Goal: Information Seeking & Learning: Learn about a topic

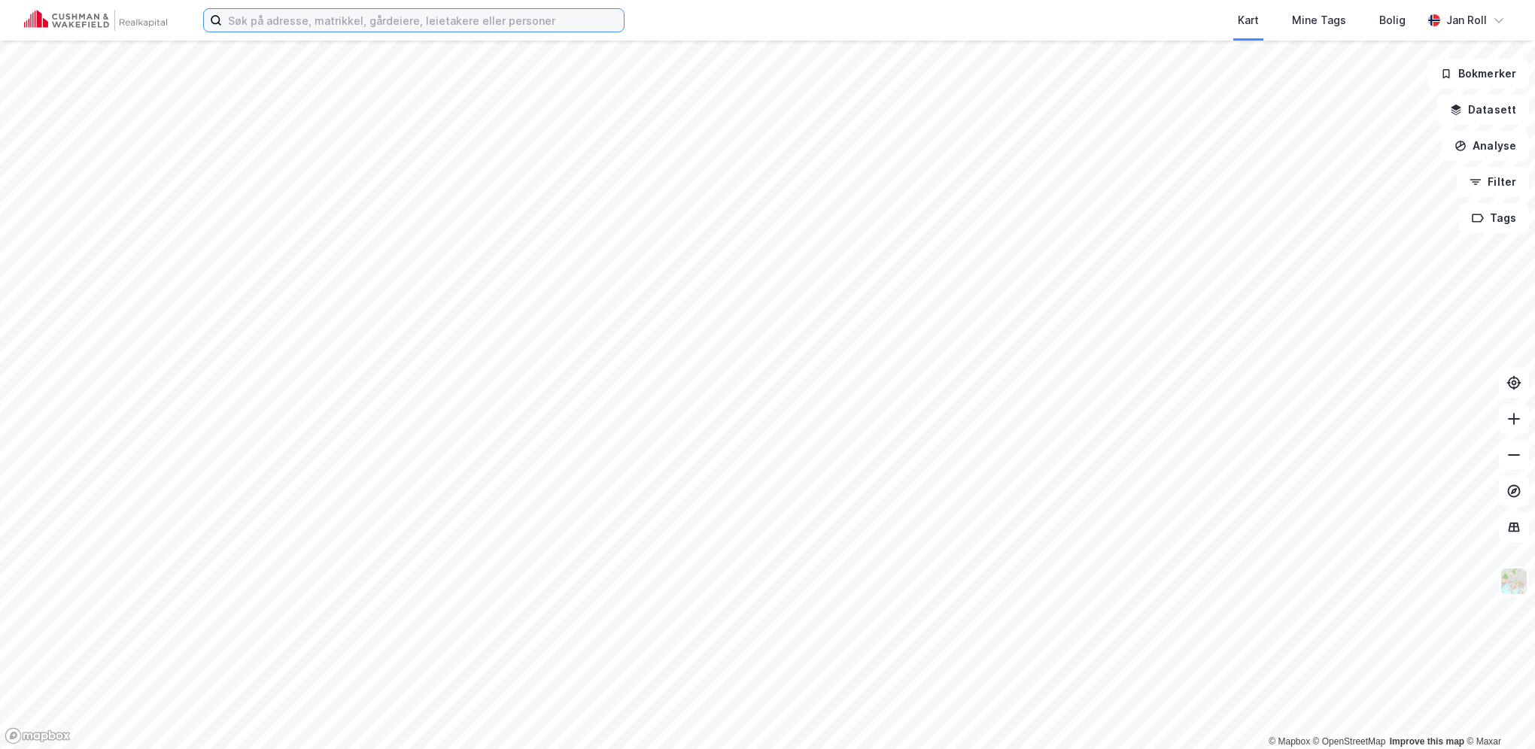
click at [524, 22] on input at bounding box center [423, 20] width 402 height 23
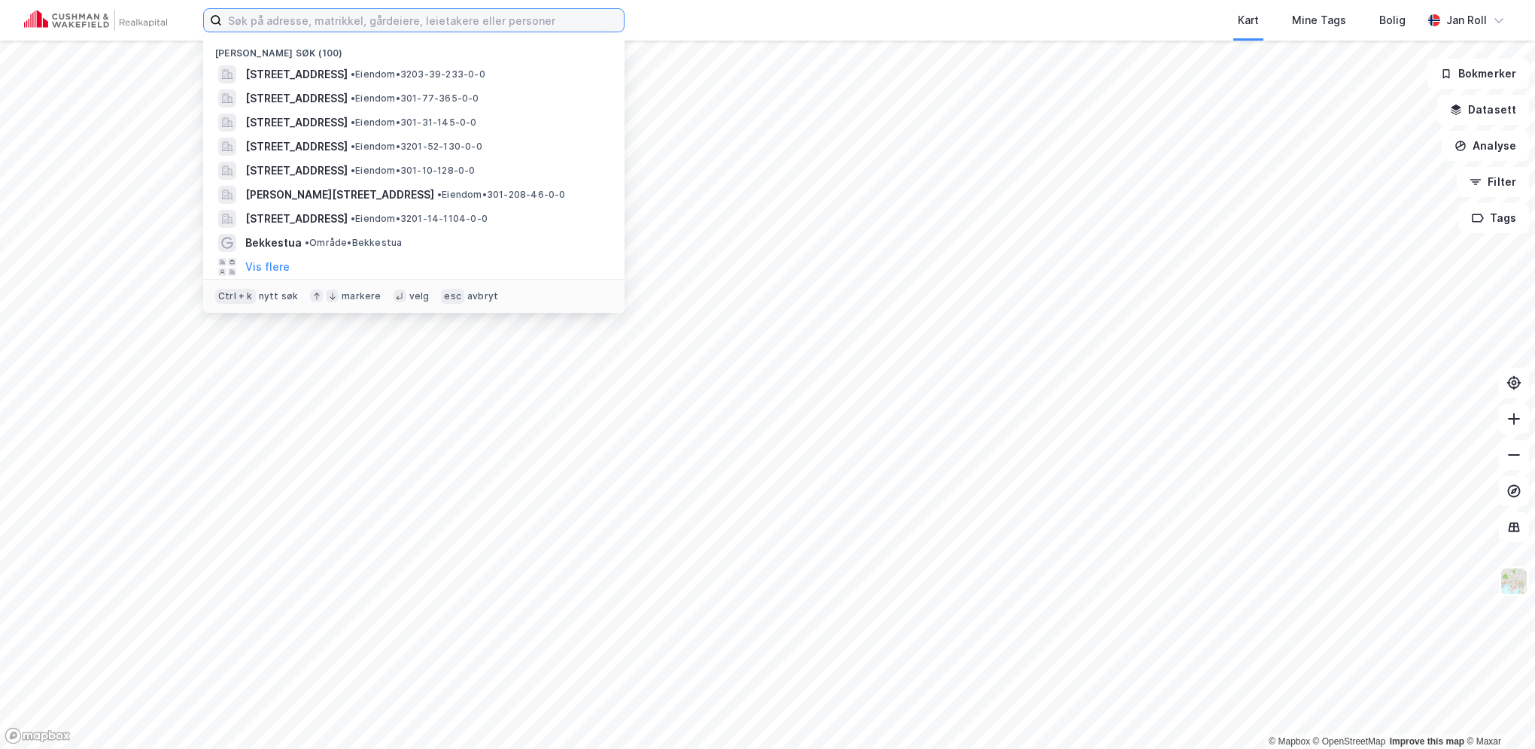
paste input "rådmann Halmrasts vei 18,"
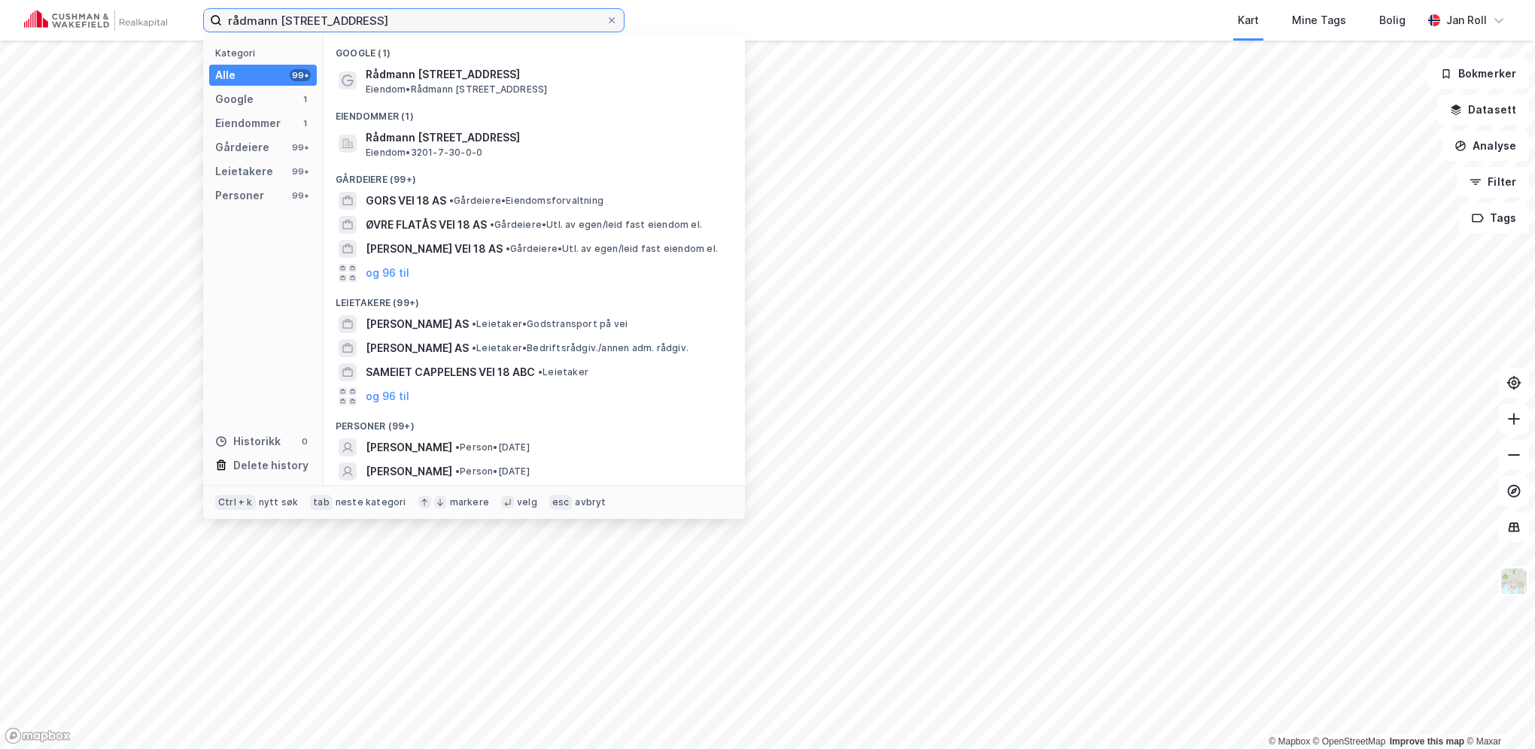
type input "rådmann Halmrasts vei 18"
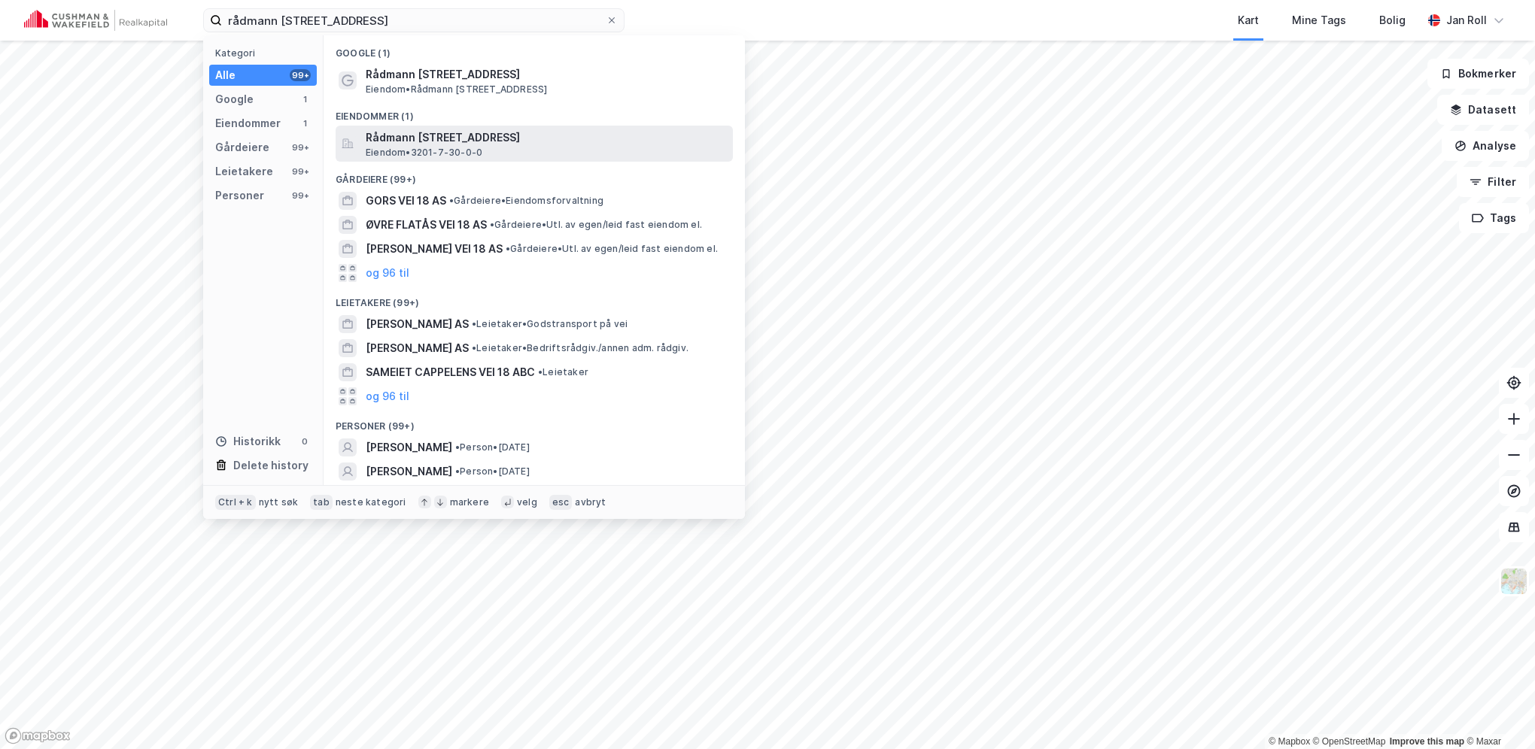
click at [547, 133] on span "Rådmann [STREET_ADDRESS]" at bounding box center [546, 138] width 361 height 18
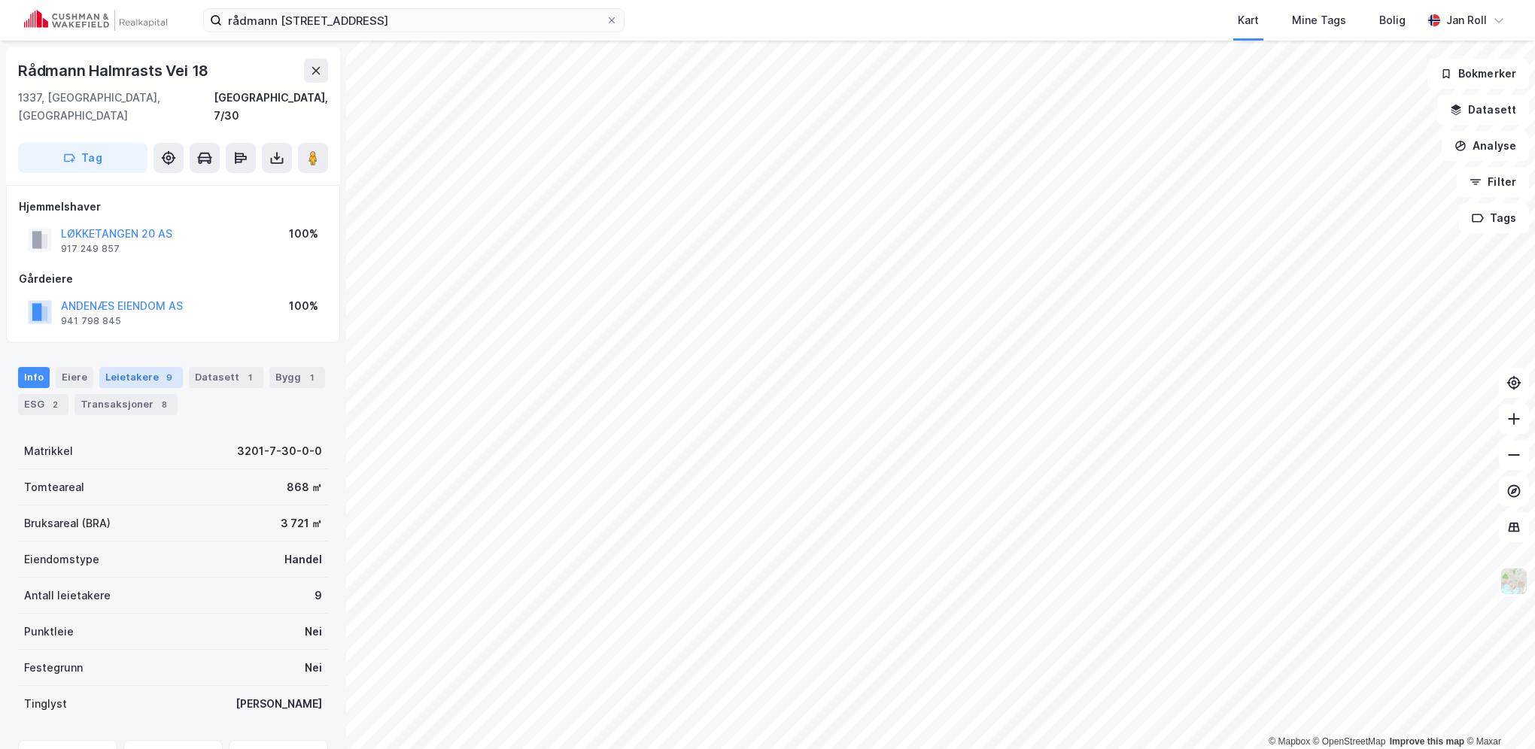
click at [117, 367] on div "Leietakere 9" at bounding box center [140, 377] width 83 height 21
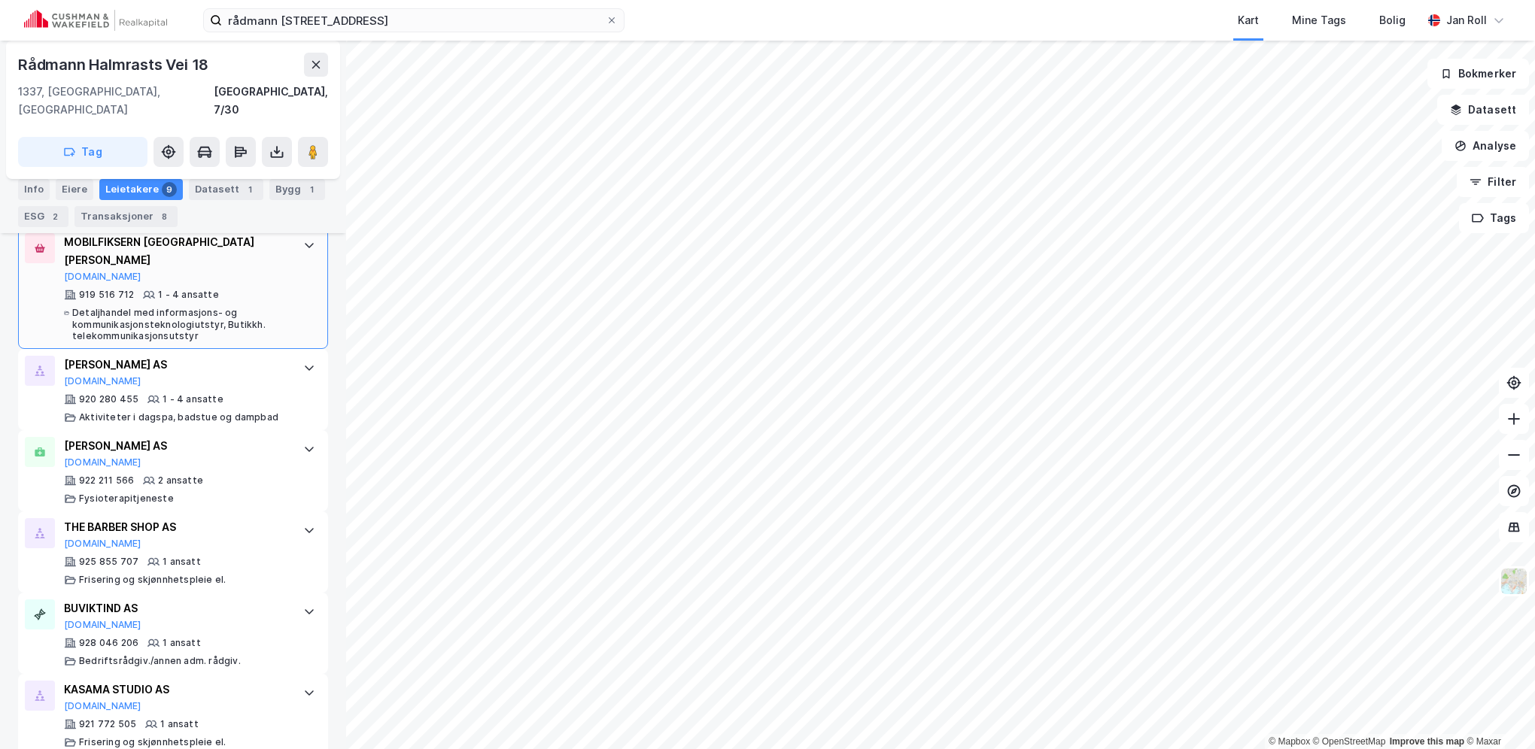
scroll to position [755, 0]
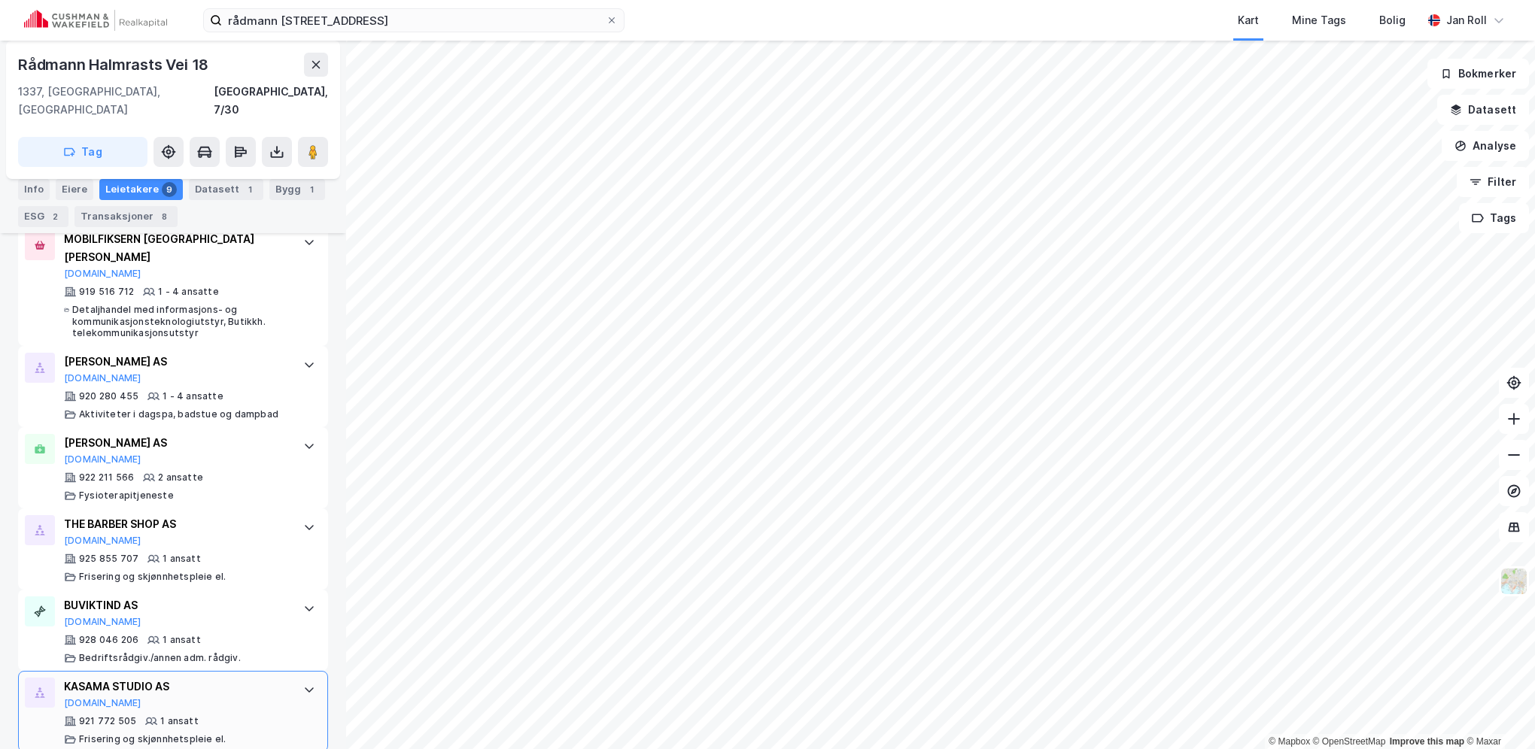
click at [143, 678] on div "KASAMA STUDIO AS" at bounding box center [176, 687] width 224 height 18
click at [114, 678] on div "KASAMA STUDIO AS" at bounding box center [176, 687] width 224 height 18
click at [120, 681] on div "KASAMA STUDIO AS Proff.no" at bounding box center [176, 694] width 224 height 32
click at [180, 715] on div "921 772 505 1 ansatt Frisering og skjønnhetspleie el." at bounding box center [176, 730] width 224 height 30
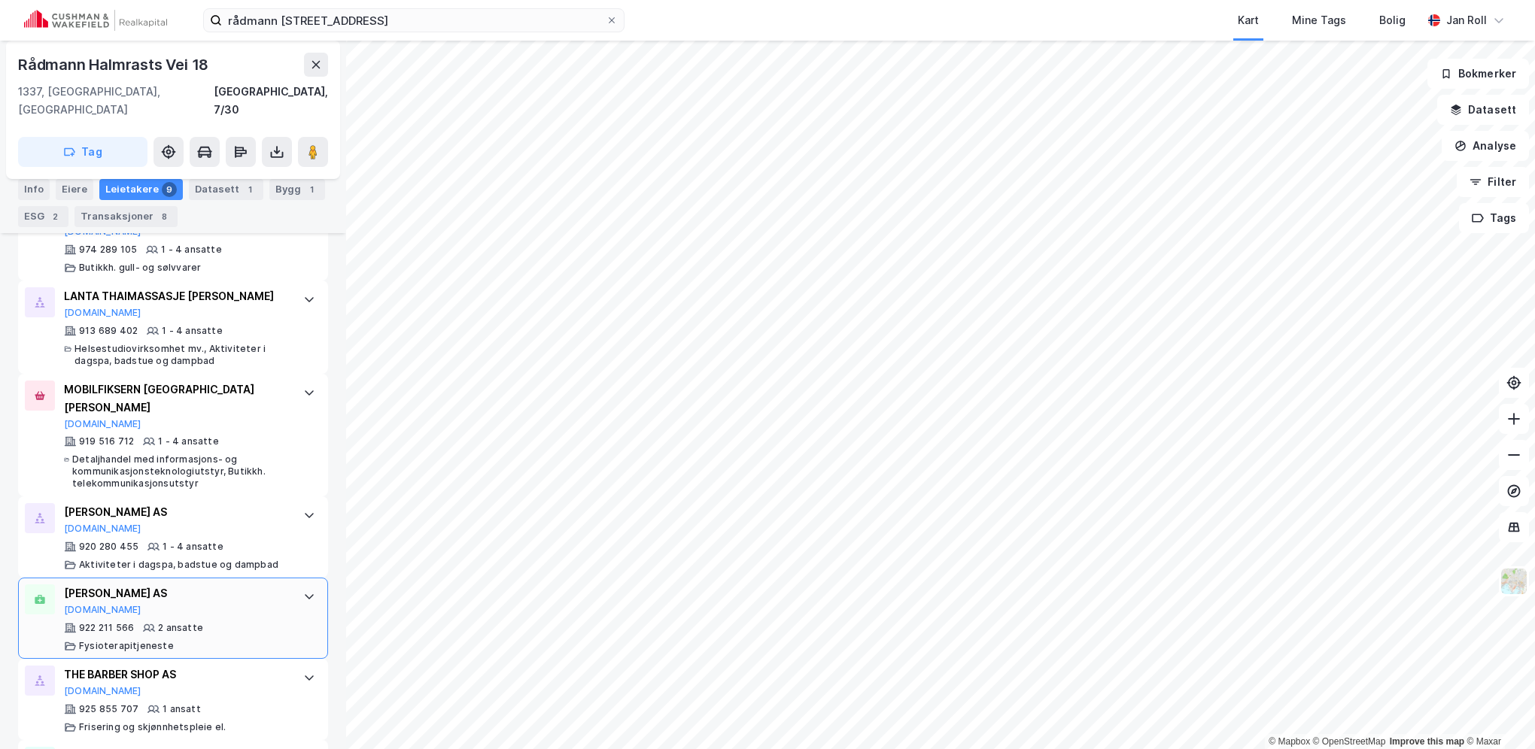
scroll to position [530, 0]
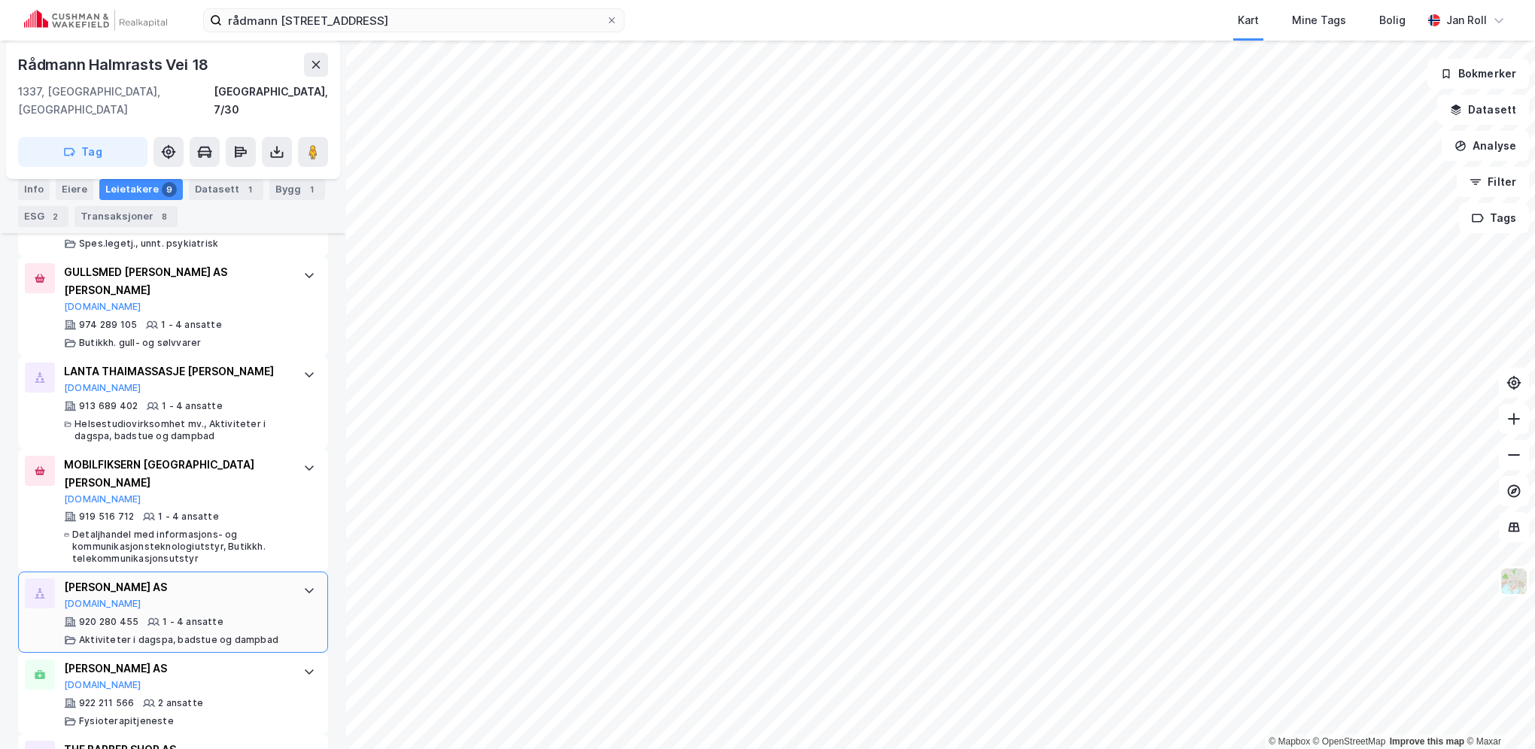
click at [180, 578] on div "ANNA THAI MASSASJE AS" at bounding box center [176, 587] width 224 height 18
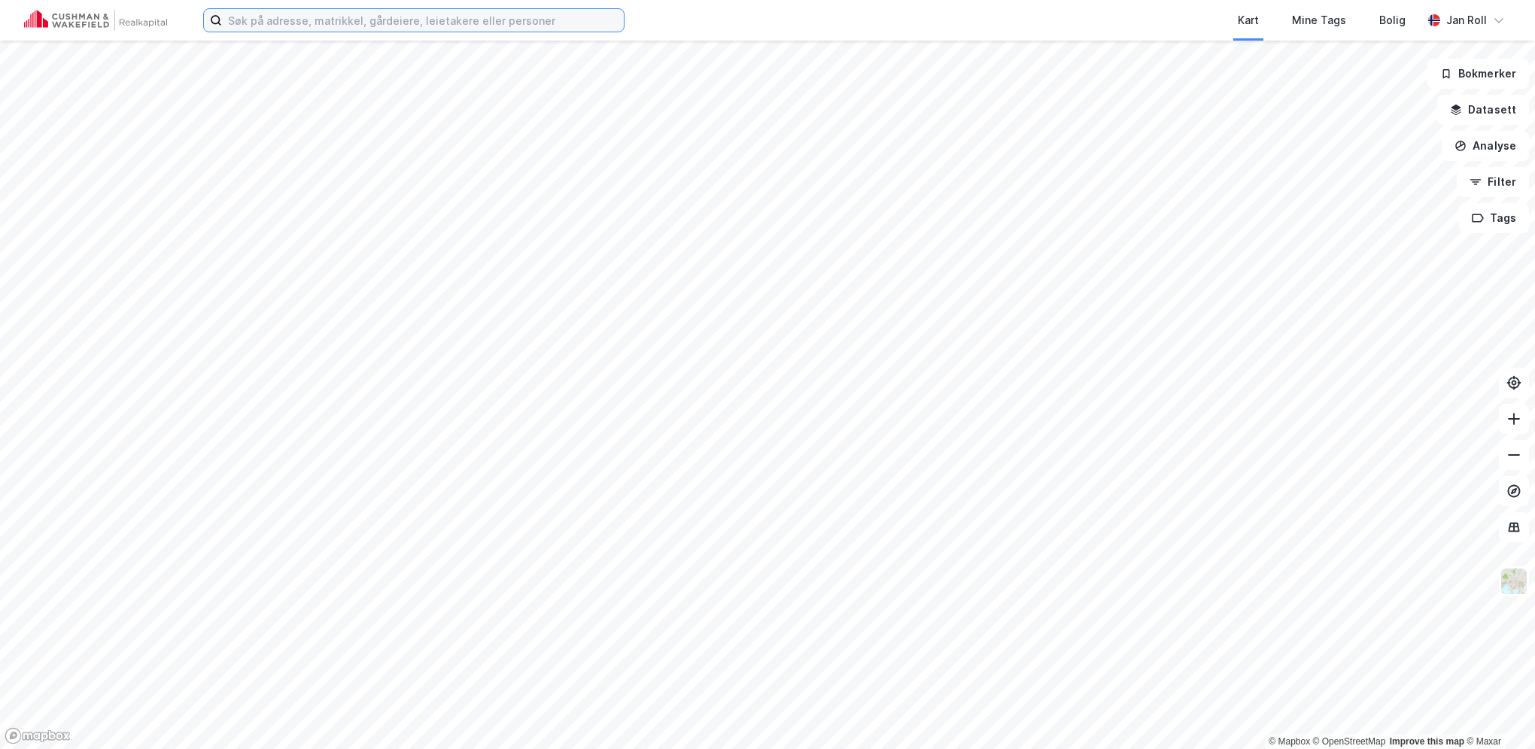
click at [374, 21] on input at bounding box center [423, 20] width 402 height 23
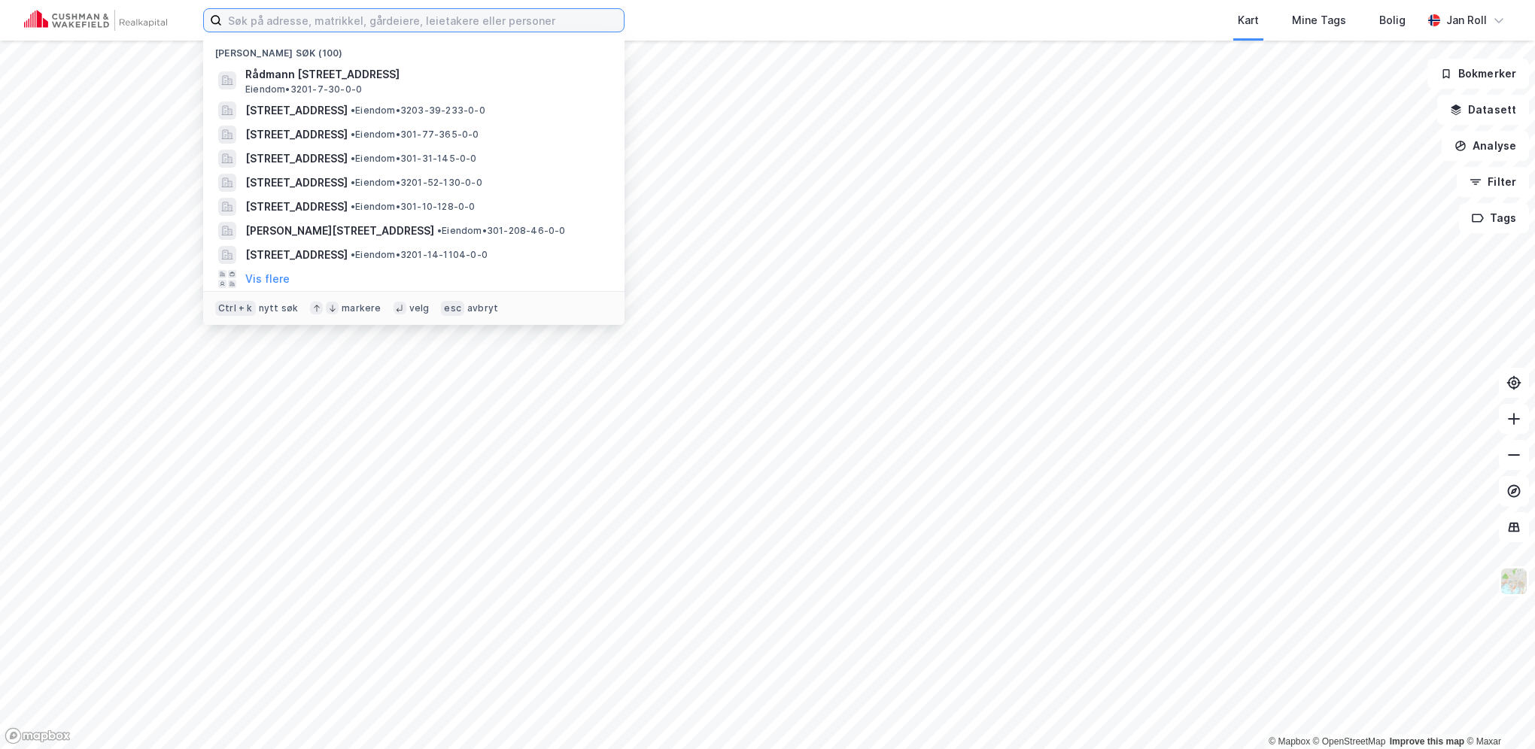
paste input "[PERSON_NAME]"
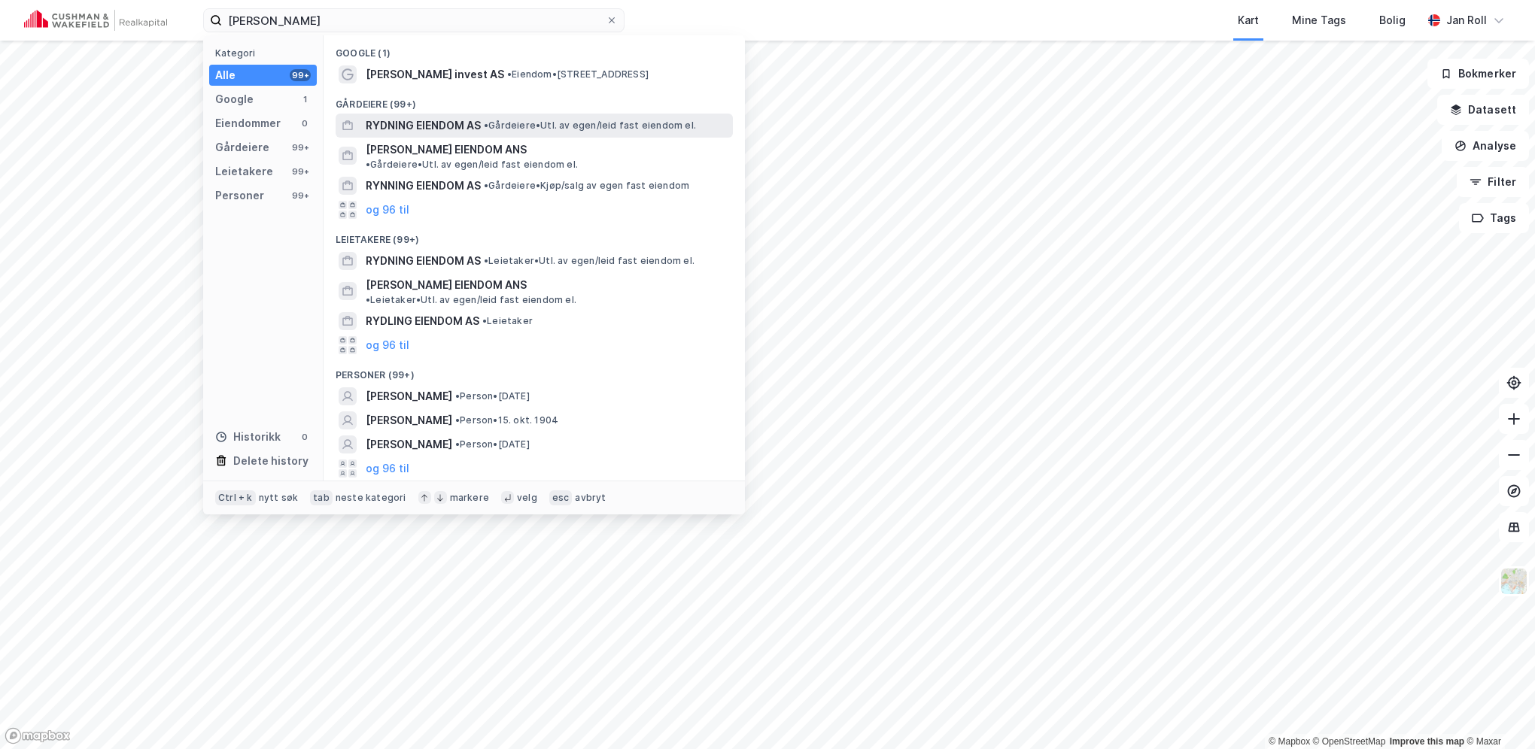
click at [436, 126] on span "RYDNING EIENDOM AS" at bounding box center [423, 126] width 115 height 18
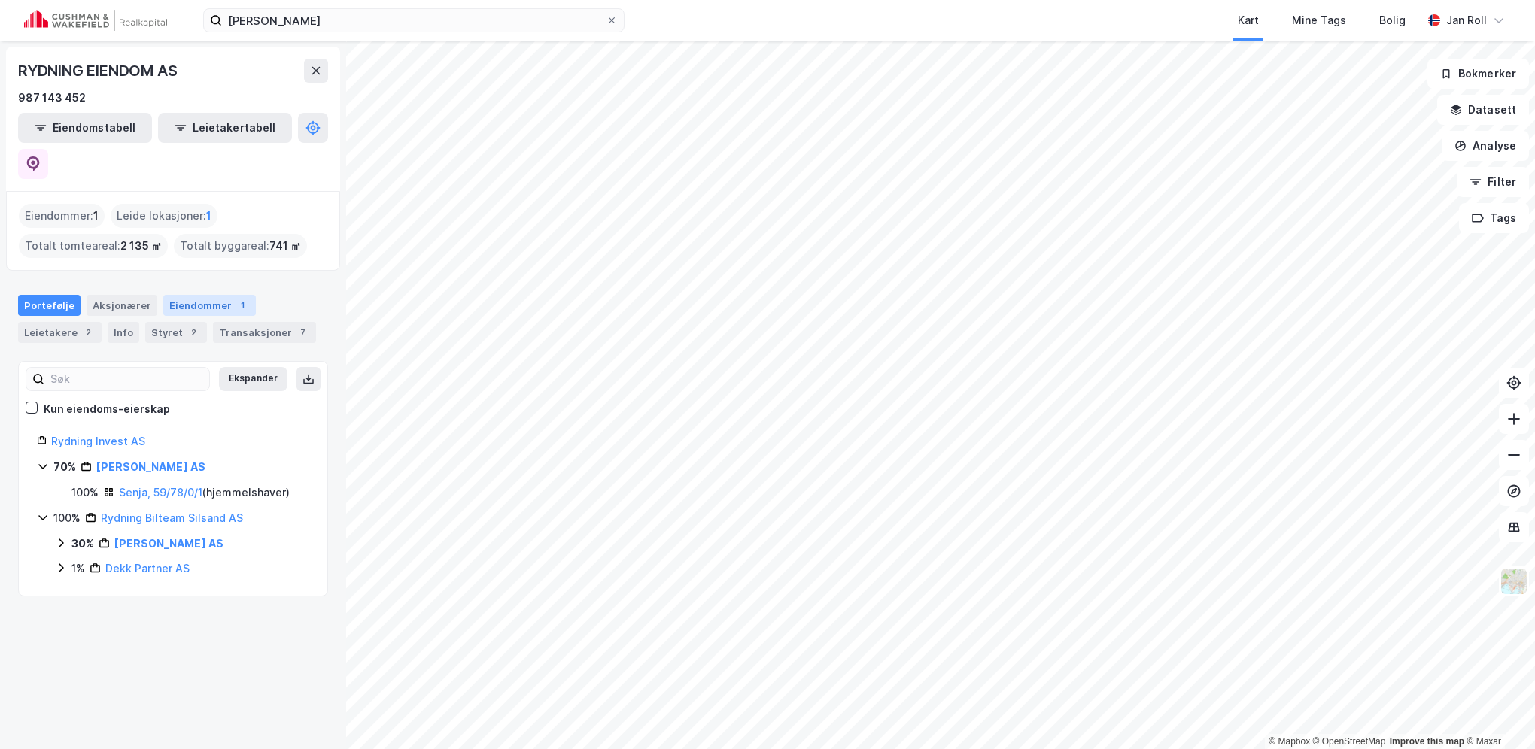
click at [194, 295] on div "Eiendommer 1" at bounding box center [209, 305] width 93 height 21
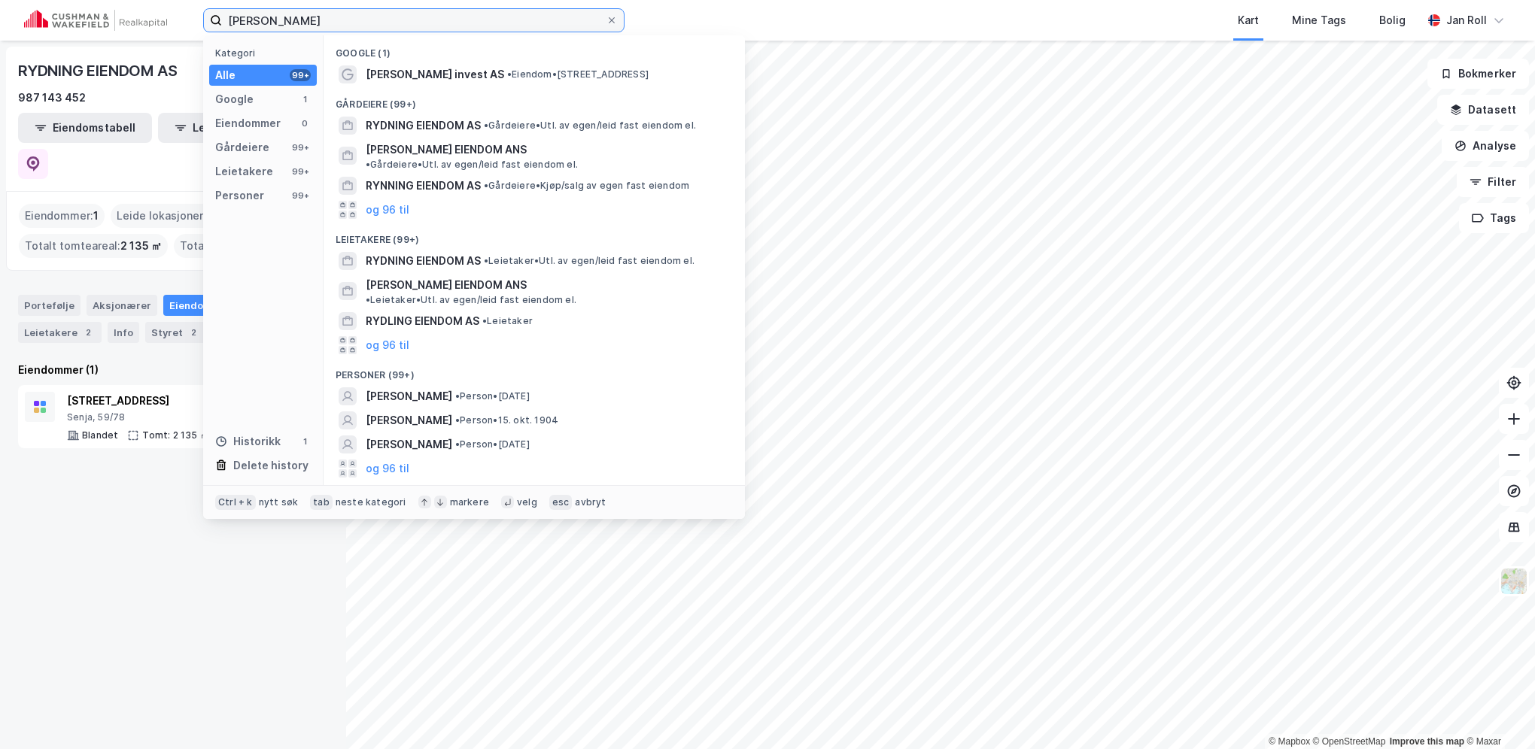
drag, startPoint x: 340, startPoint y: 21, endPoint x: 166, endPoint y: 9, distance: 174.2
click at [172, 15] on div "Rydning Eiendom Kategori Alle 99+ Google 1 Eiendommer 0 Gårdeiere 99+ Leietaker…" at bounding box center [767, 20] width 1535 height 41
paste input "Nedre [STREET_ADDRESS]"
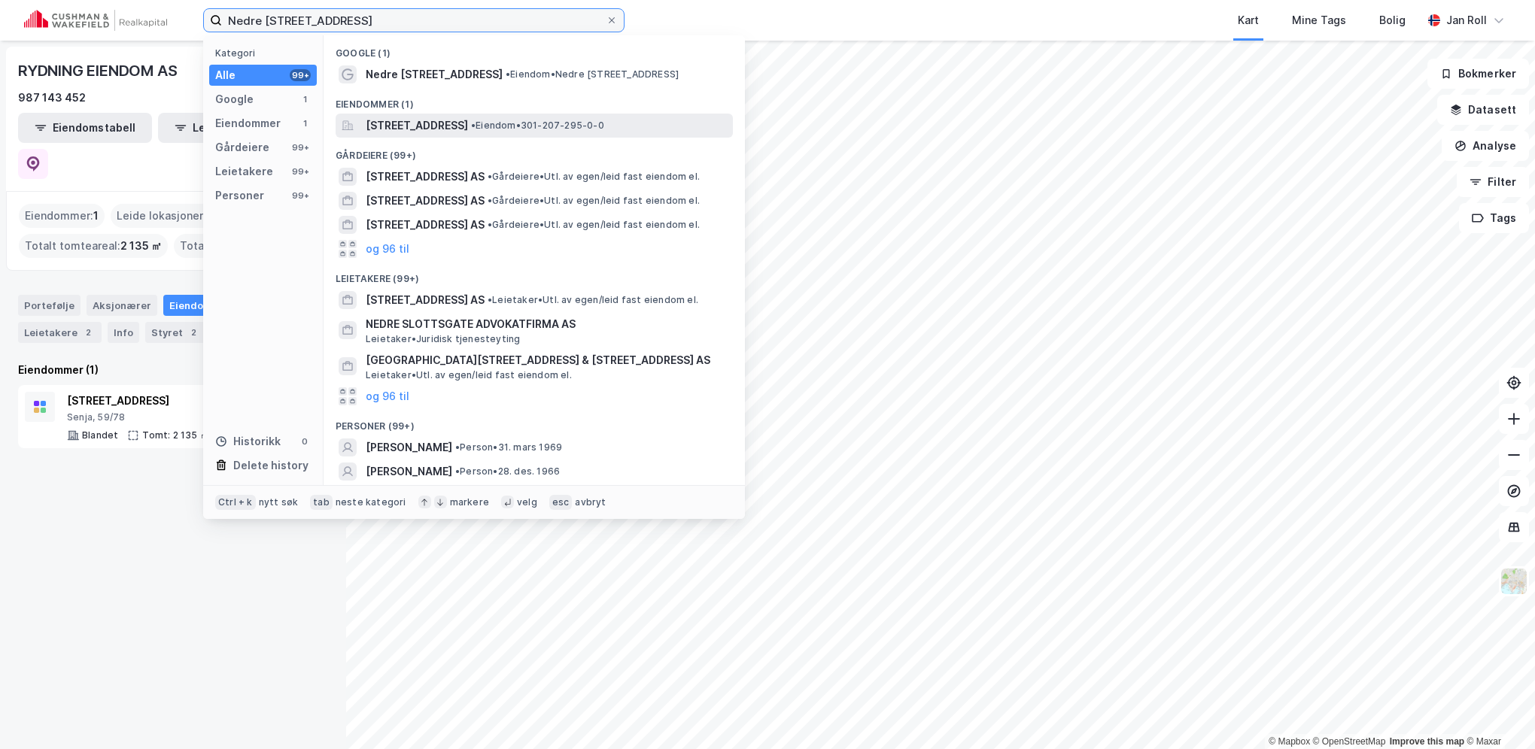
type input "Nedre [STREET_ADDRESS]"
click at [428, 124] on span "[STREET_ADDRESS]" at bounding box center [417, 126] width 102 height 18
